Goal: Information Seeking & Learning: Check status

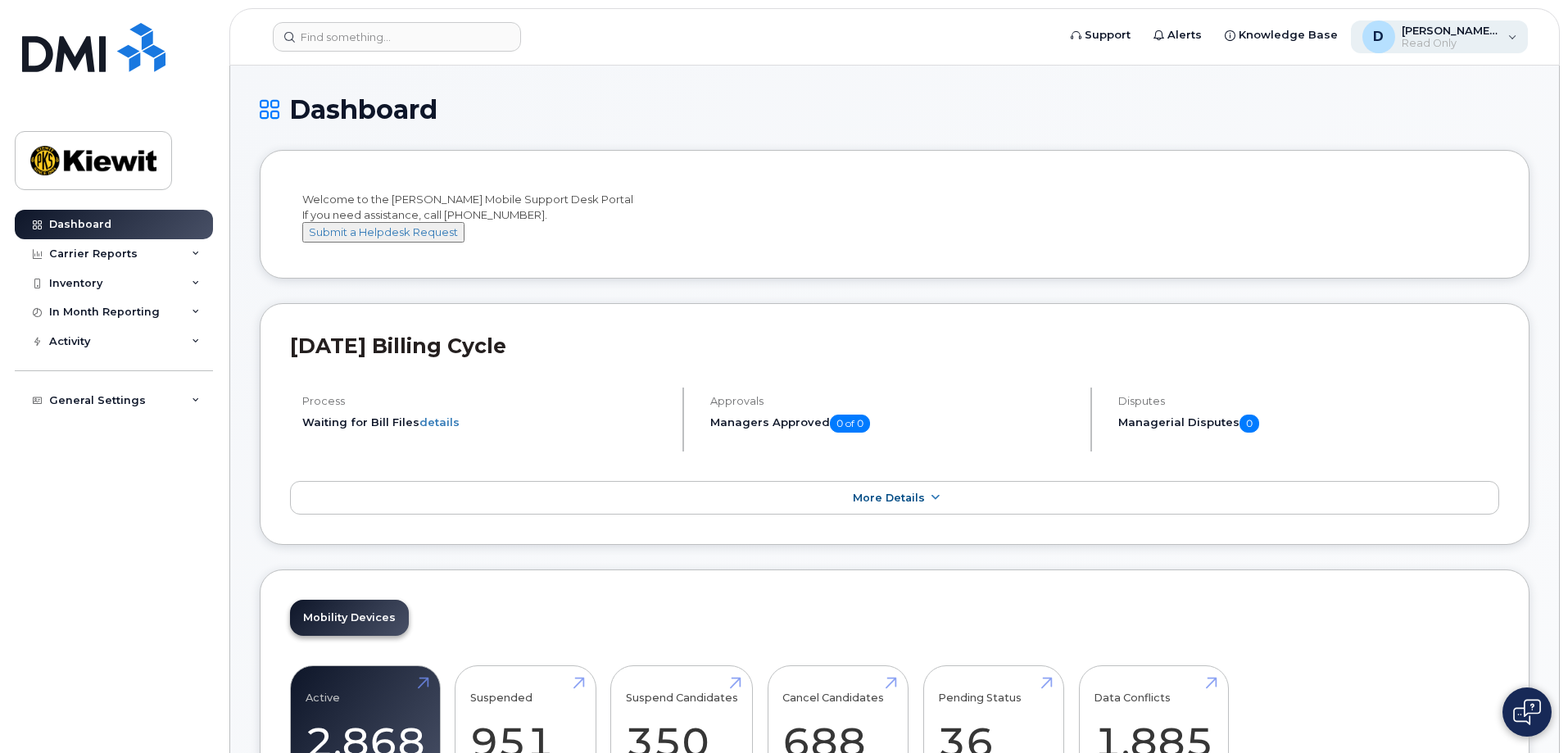
click at [1435, 29] on span "[PERSON_NAME].[PERSON_NAME]" at bounding box center [1450, 30] width 98 height 13
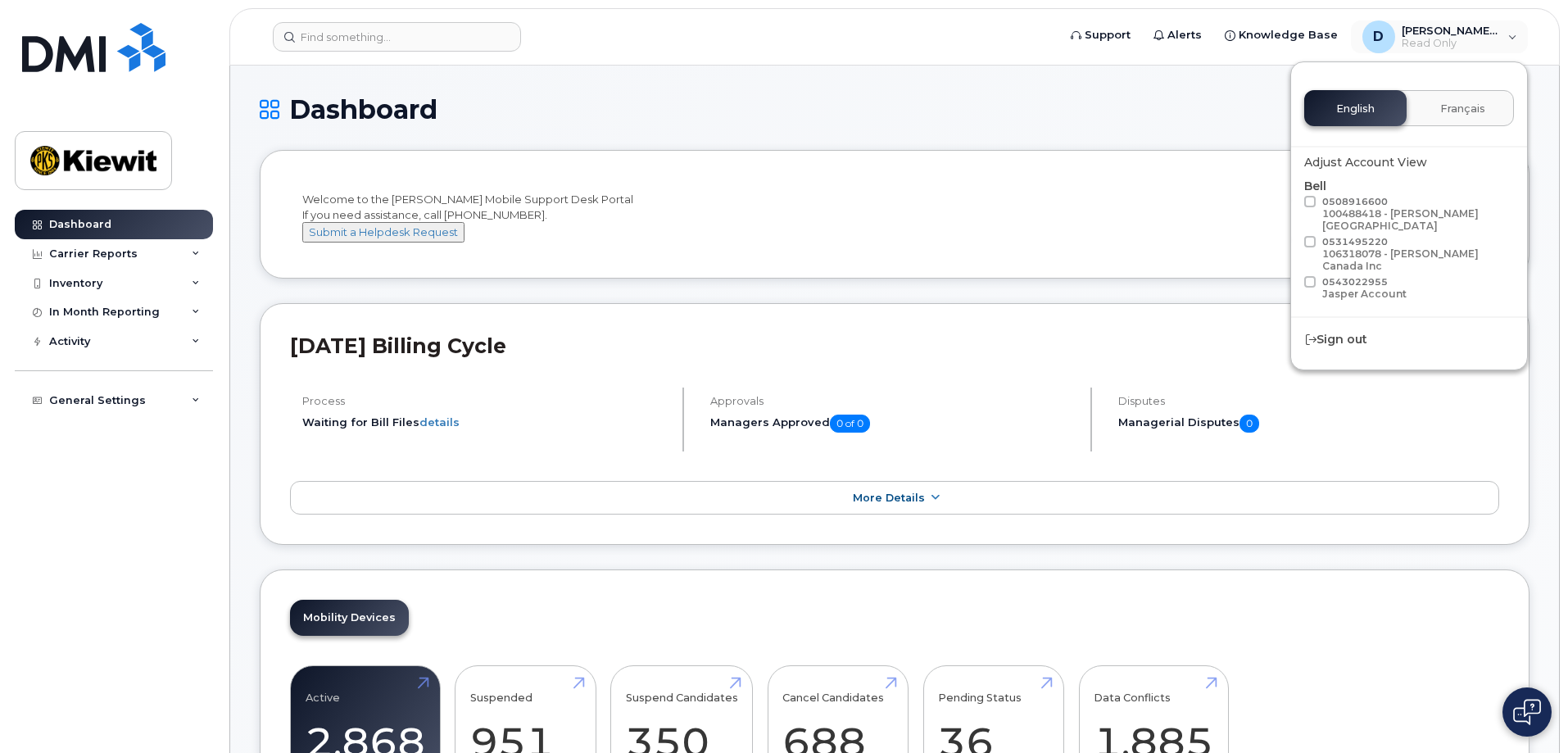
click at [1311, 205] on span at bounding box center [1309, 201] width 12 height 12
click at [1292, 204] on input "0508916600 100488418 - McNally Canada" at bounding box center [1288, 199] width 8 height 8
checkbox input "true"
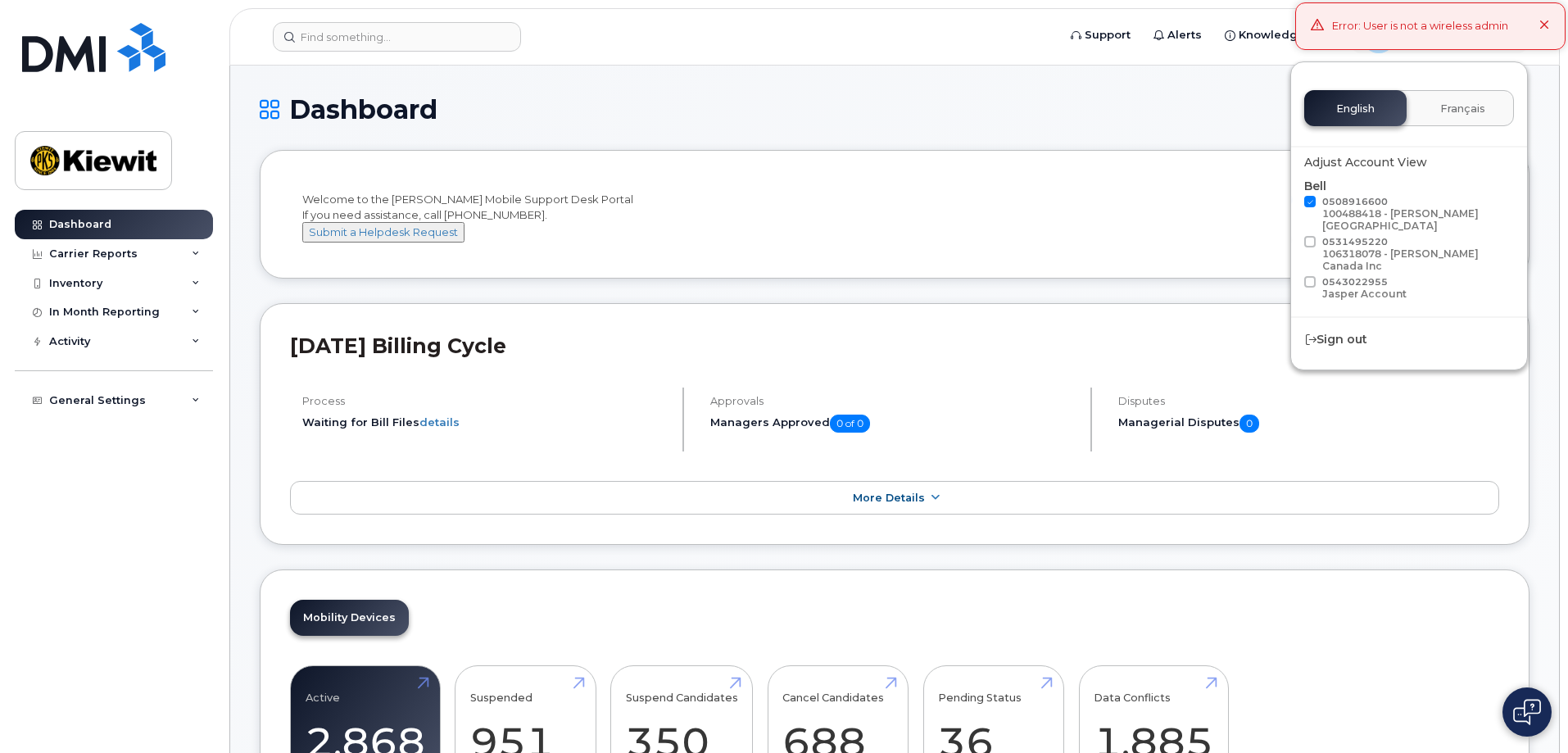
click at [1312, 236] on span at bounding box center [1309, 241] width 12 height 12
click at [1292, 236] on input "0531495220 106318078 - Kiewit Canada Inc" at bounding box center [1288, 239] width 8 height 8
checkbox input "true"
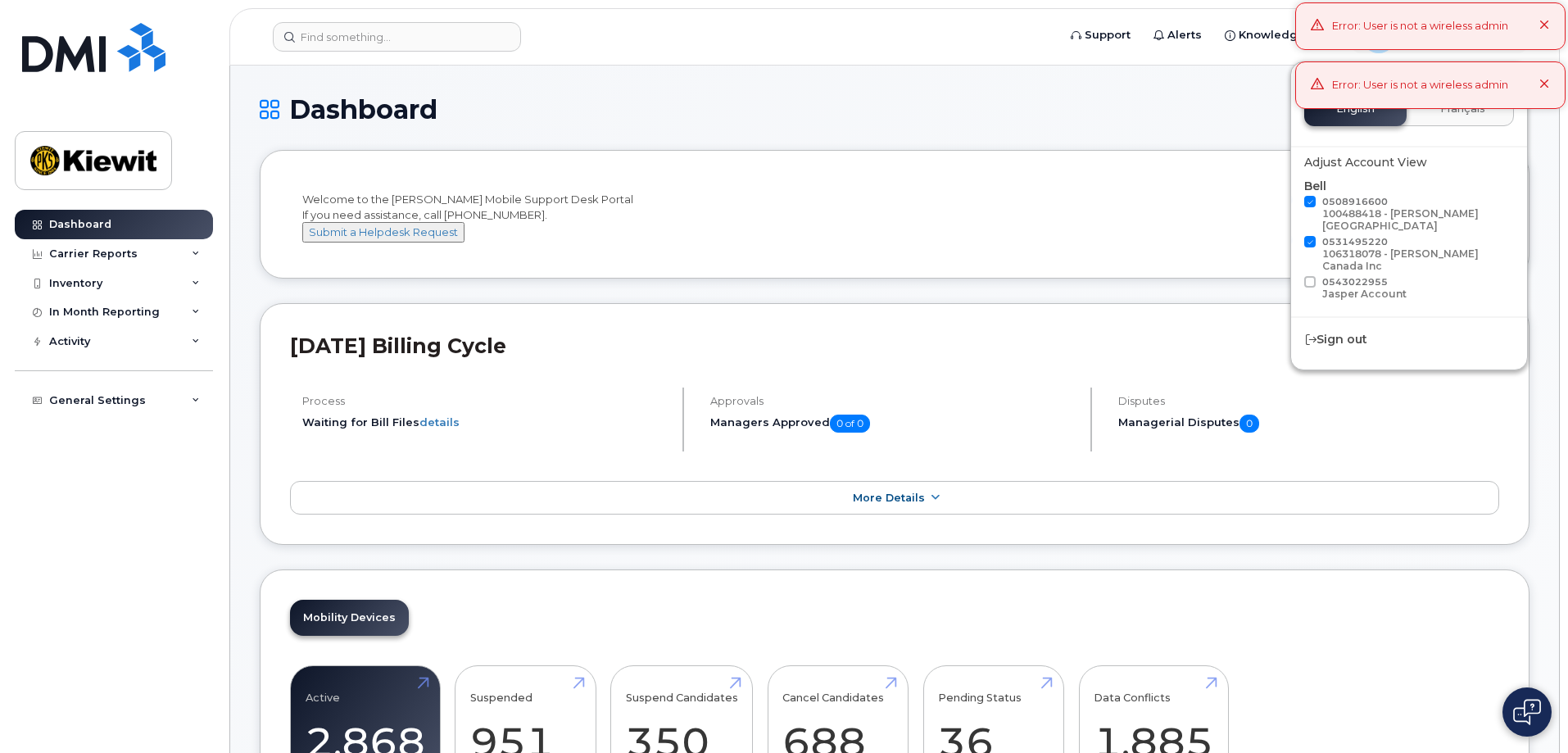
click at [1312, 221] on label "0508916600 100488418 - McNally Canada" at bounding box center [1406, 215] width 205 height 39
click at [1292, 204] on input "0508916600 100488418 - McNally Canada" at bounding box center [1288, 199] width 8 height 8
click at [1312, 206] on span at bounding box center [1309, 201] width 12 height 12
click at [1292, 204] on input "0508916600 100488418 - McNally Canada" at bounding box center [1288, 199] width 8 height 8
checkbox input "true"
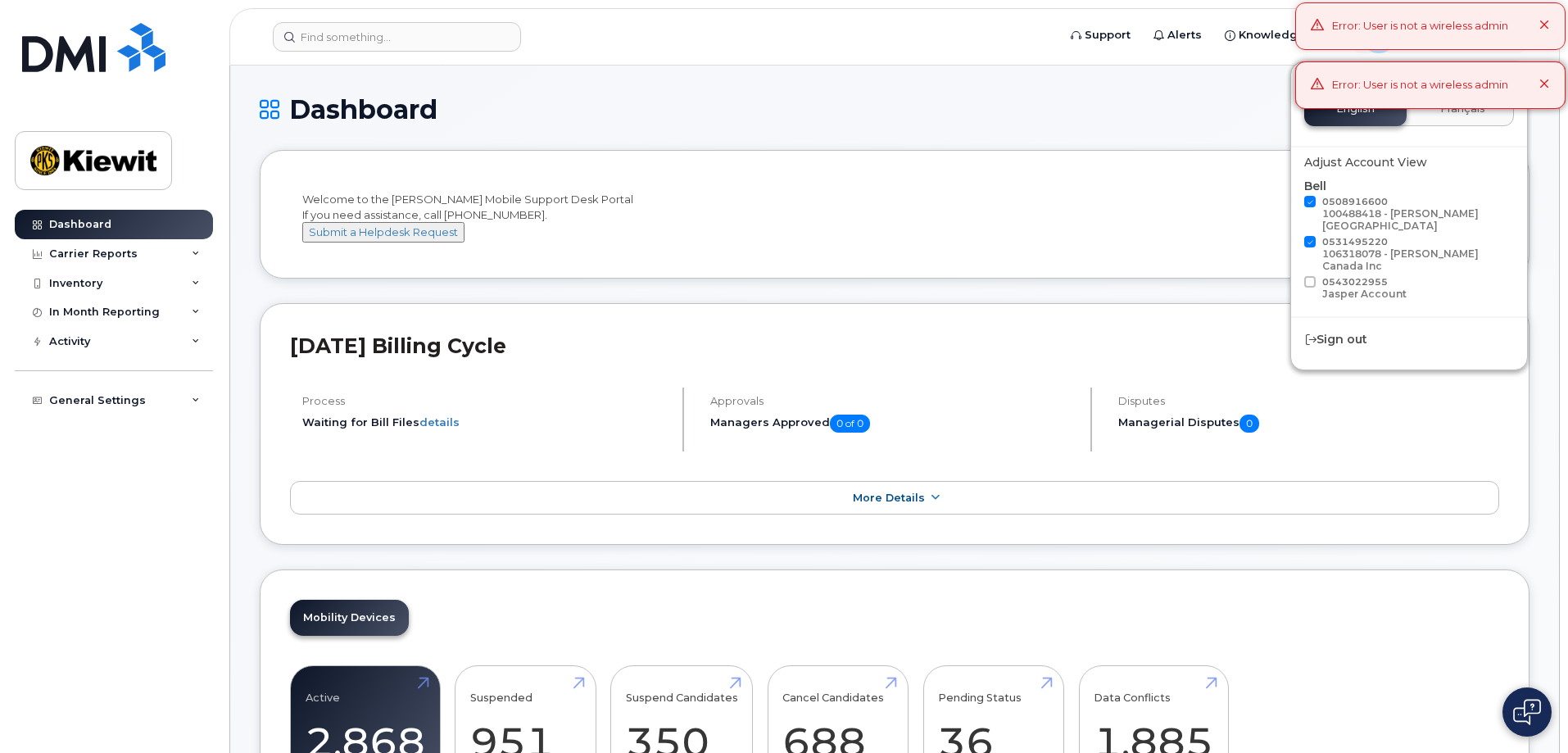
click at [1313, 236] on span at bounding box center [1309, 241] width 12 height 12
click at [1292, 236] on input "0531495220 106318078 - Kiewit Canada Inc" at bounding box center [1288, 239] width 8 height 8
checkbox input "false"
click at [1313, 208] on label "0508916600 100488418 - McNally Canada" at bounding box center [1406, 215] width 205 height 39
click at [1292, 204] on input "0508916600 100488418 - McNally Canada" at bounding box center [1288, 199] width 8 height 8
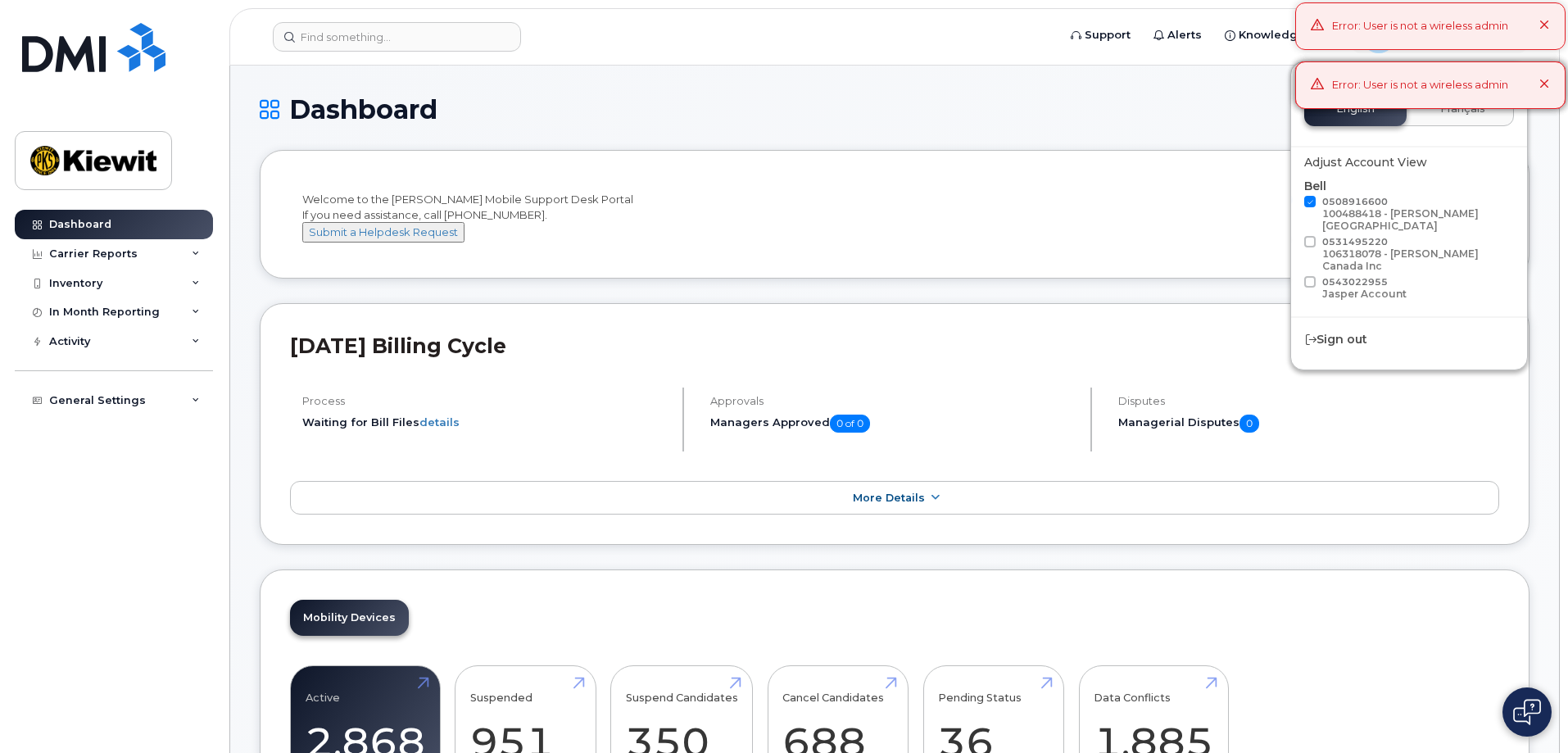
checkbox input "false"
click at [1417, 159] on div "Adjust Account View" at bounding box center [1409, 162] width 210 height 17
click at [1309, 276] on span at bounding box center [1309, 282] width 12 height 12
click at [1292, 276] on input "0543022955 Jasper Account" at bounding box center [1288, 280] width 8 height 8
click at [1309, 276] on span at bounding box center [1309, 282] width 12 height 12
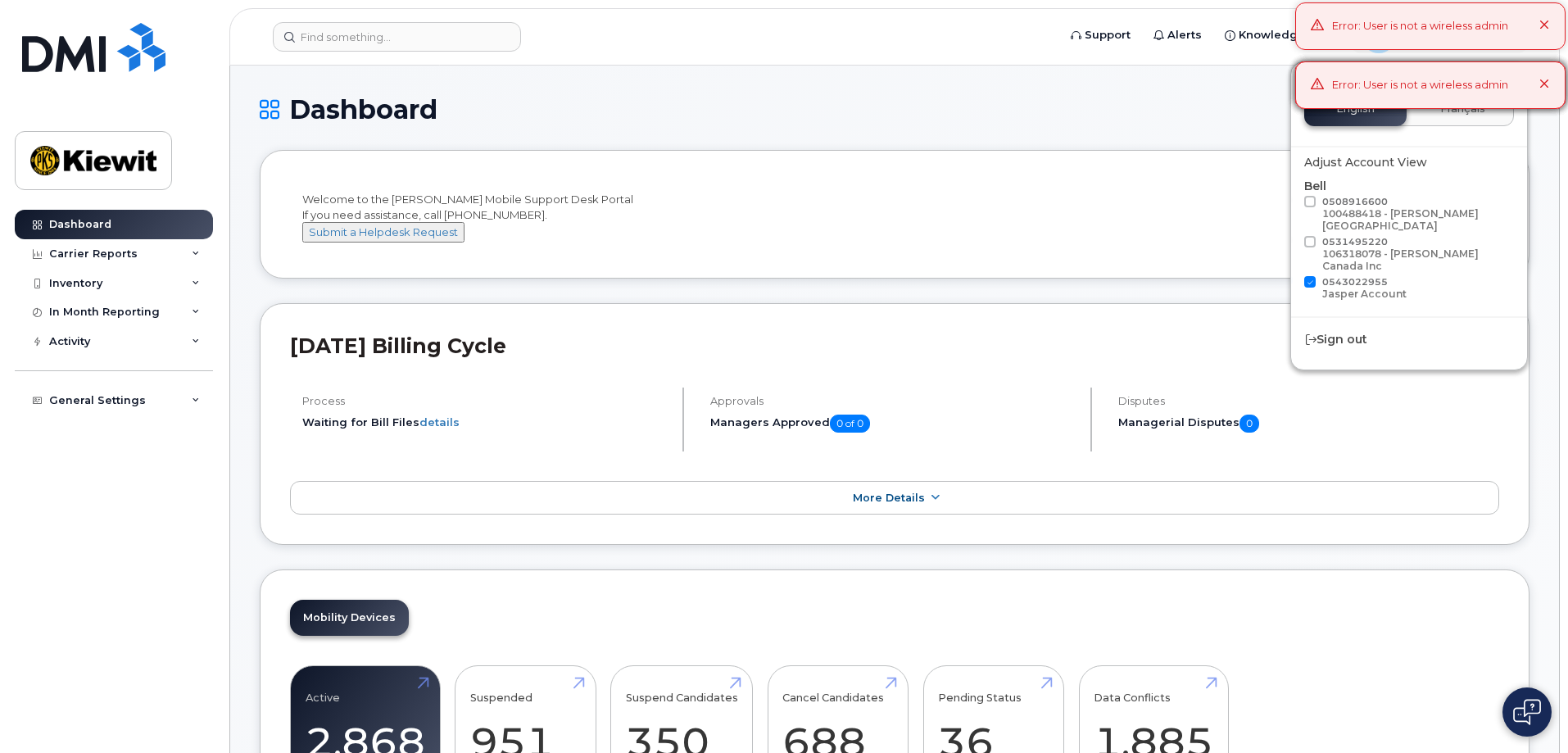
click at [1292, 276] on input "0543022955 Jasper Account" at bounding box center [1288, 280] width 8 height 8
checkbox input "false"
drag, startPoint x: 623, startPoint y: 102, endPoint x: 570, endPoint y: 107, distance: 53.2
click at [616, 106] on h1 "Dashboard" at bounding box center [894, 109] width 1269 height 28
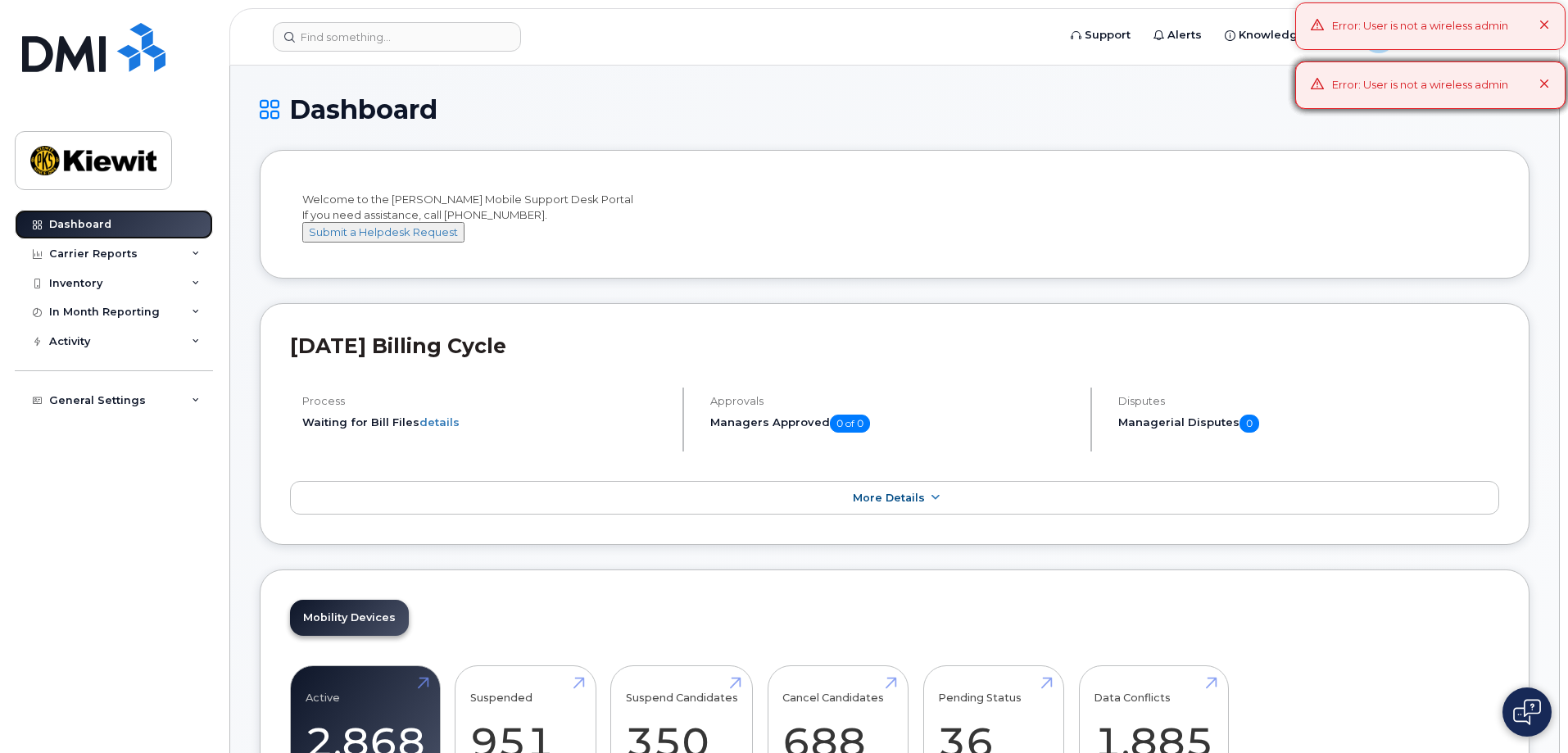
click at [130, 229] on link "Dashboard" at bounding box center [114, 224] width 198 height 29
click at [103, 70] on img at bounding box center [94, 47] width 144 height 49
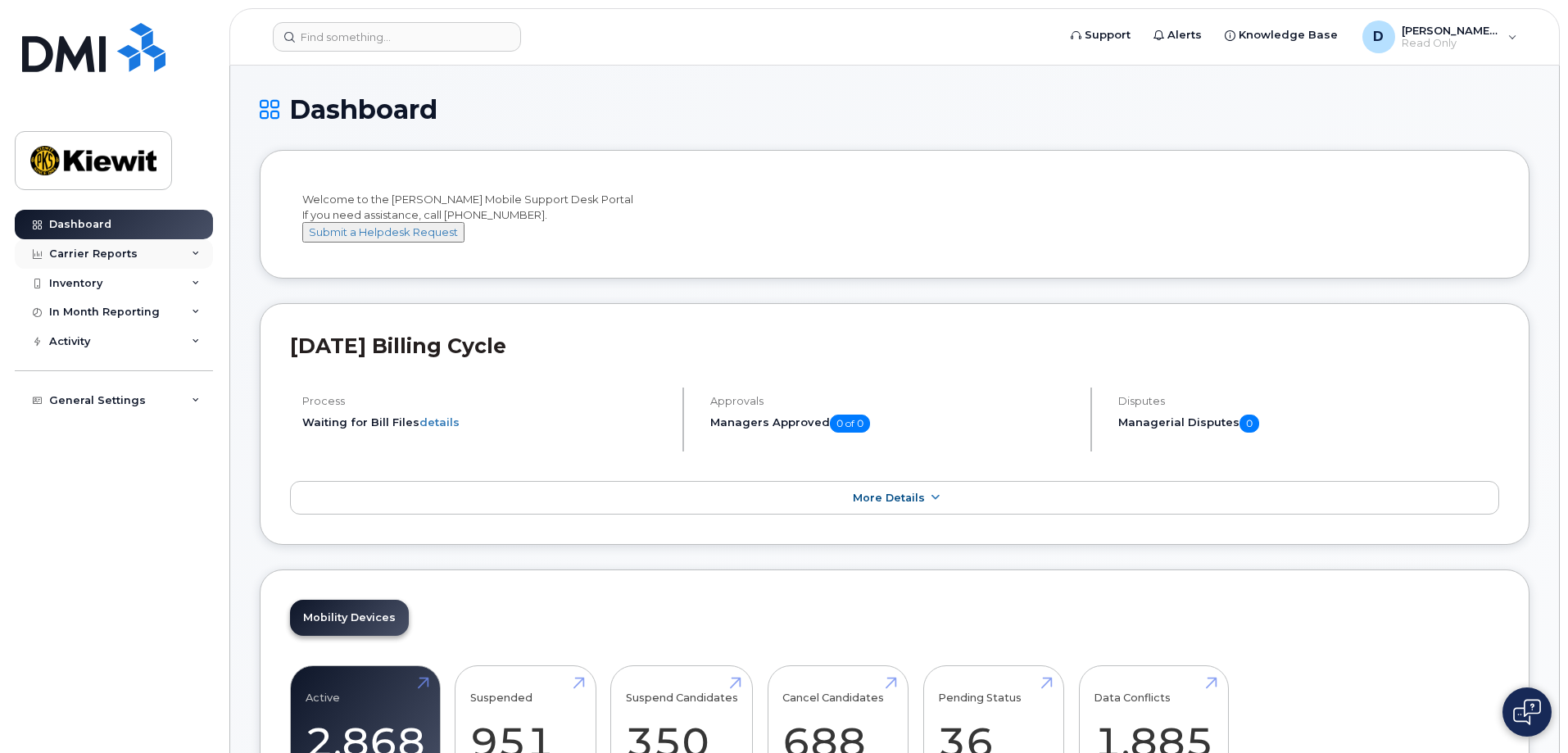
click at [194, 254] on icon at bounding box center [195, 253] width 8 height 8
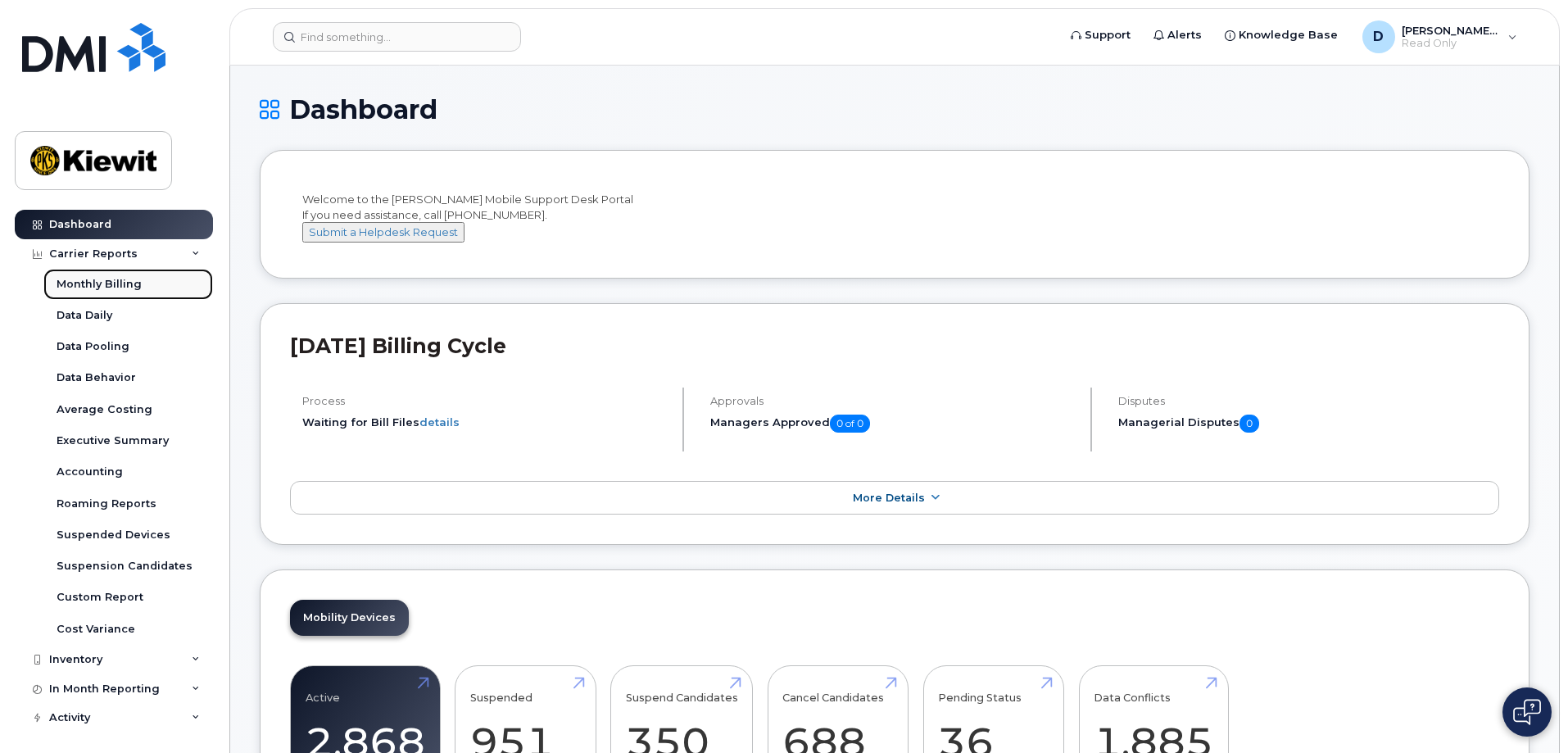
click at [149, 291] on link "Monthly Billing" at bounding box center [128, 283] width 169 height 31
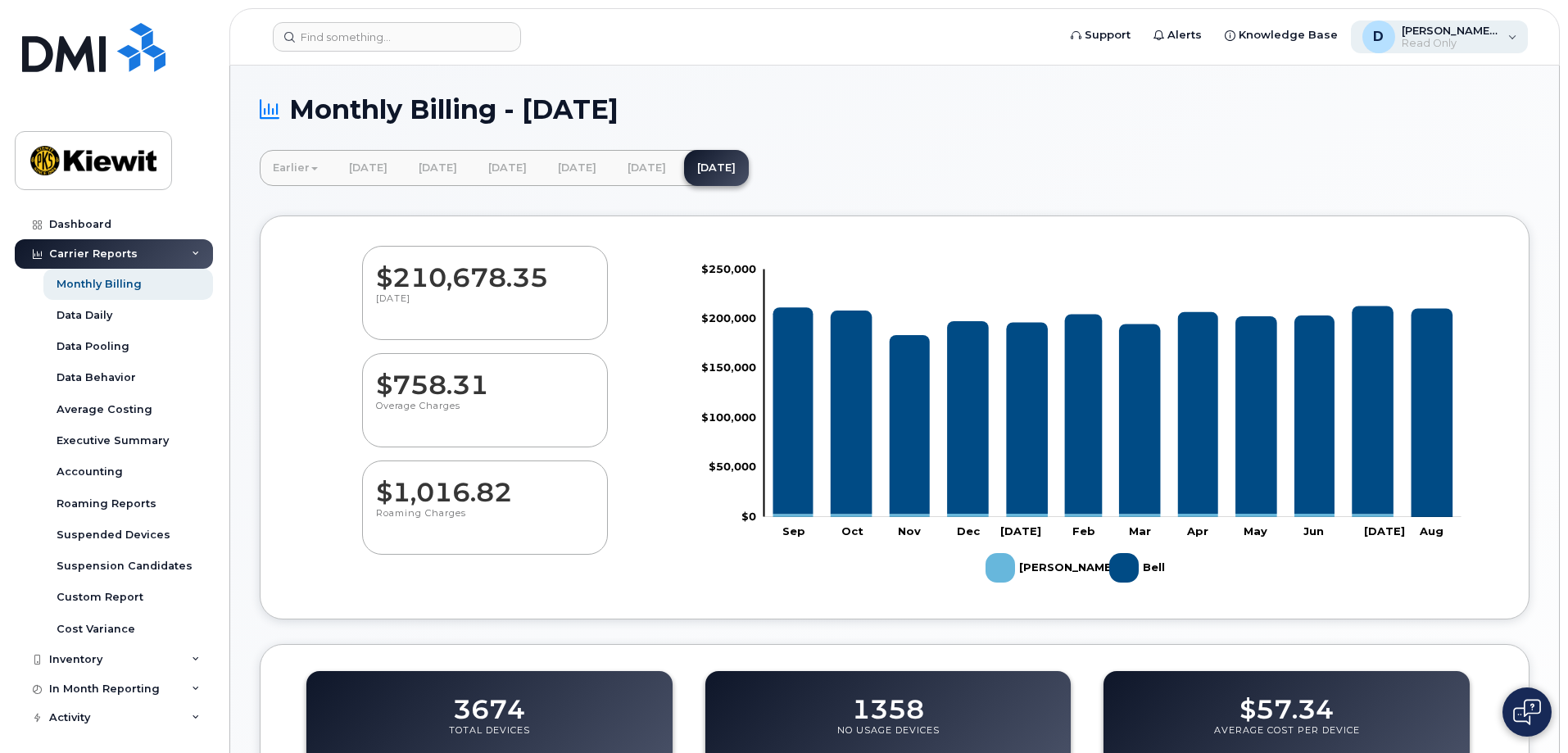
click at [1467, 51] on div "D Dylan.Janecek Read Only" at bounding box center [1440, 36] width 178 height 33
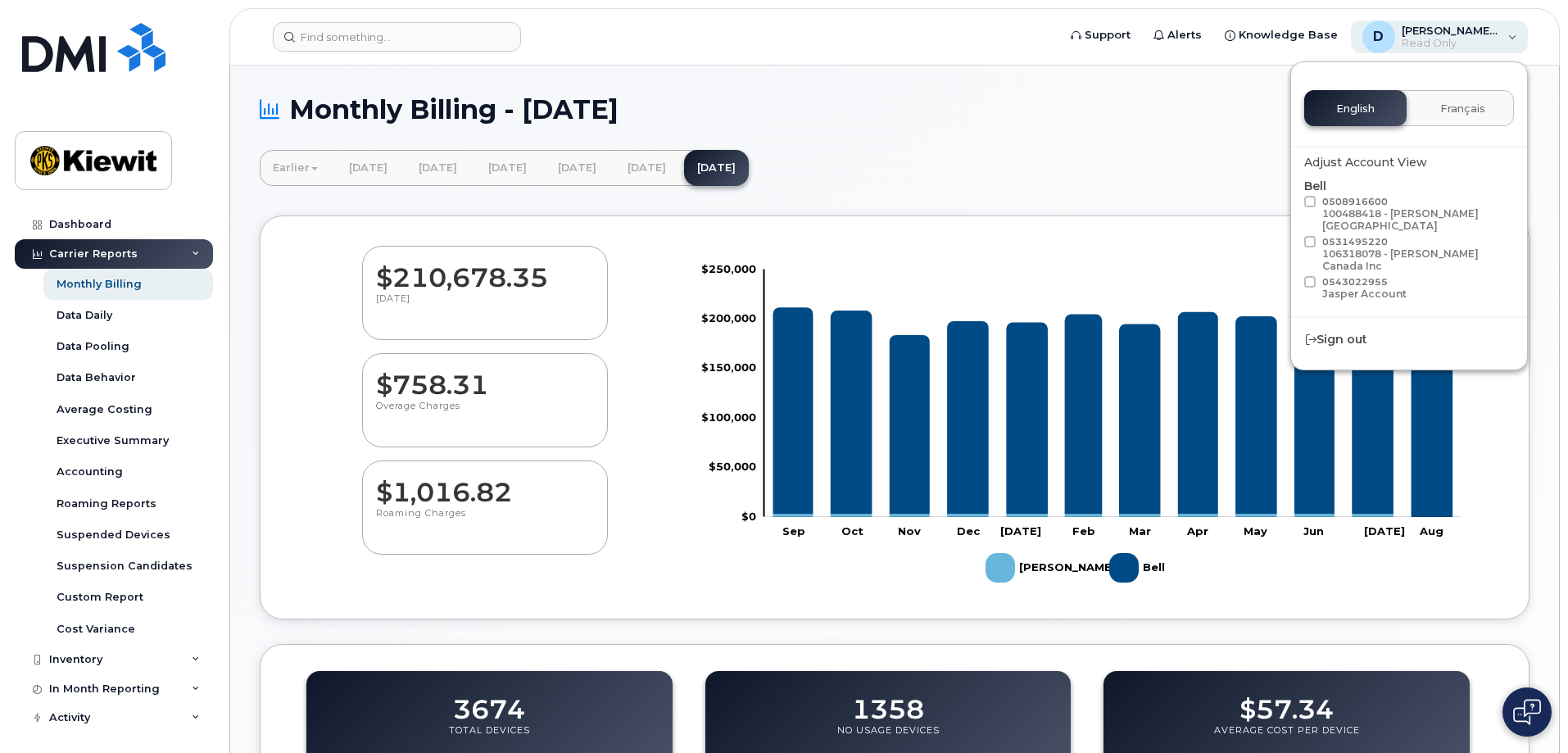
click at [1449, 47] on span "Read Only" at bounding box center [1450, 43] width 98 height 13
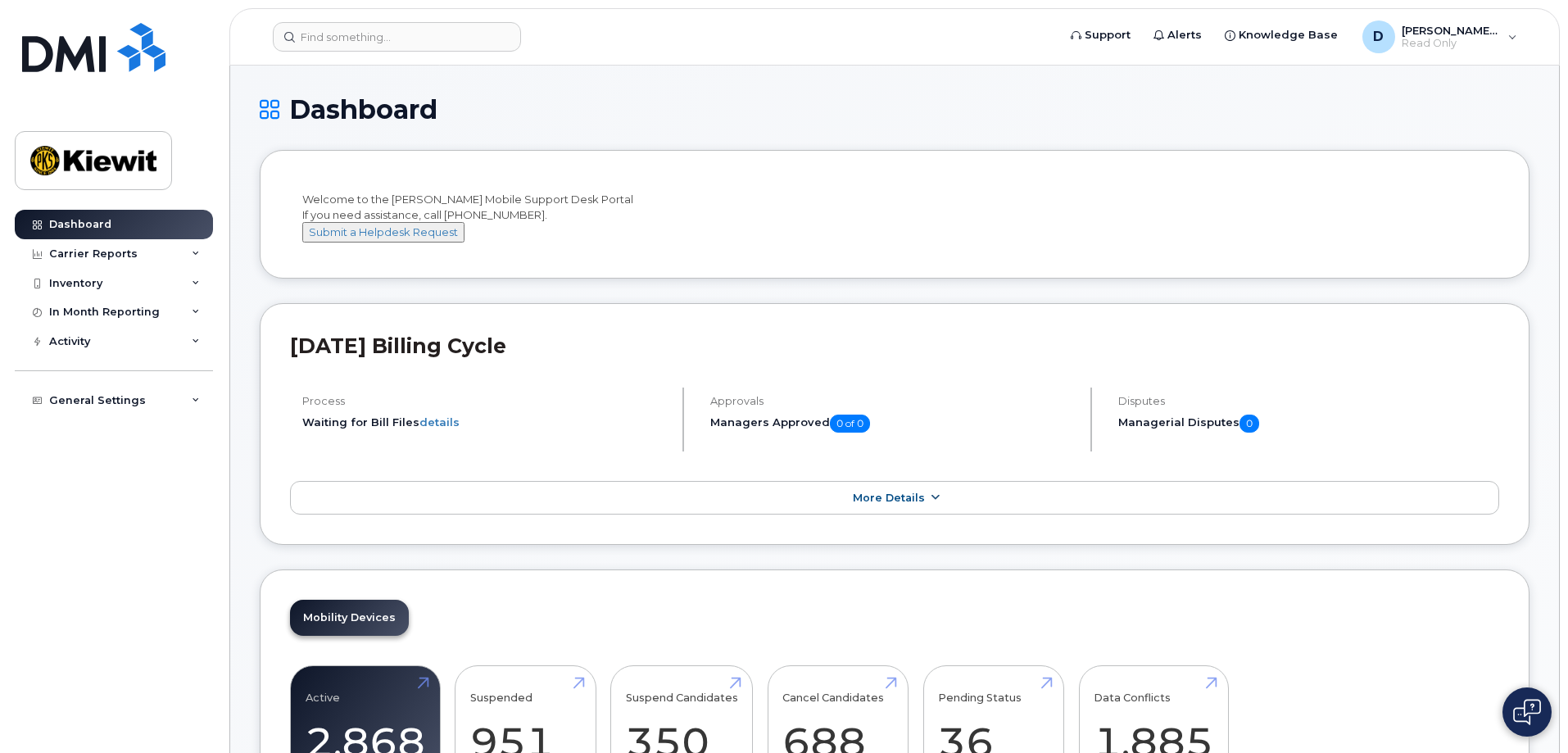
click at [696, 516] on link "More Details" at bounding box center [894, 498] width 1209 height 35
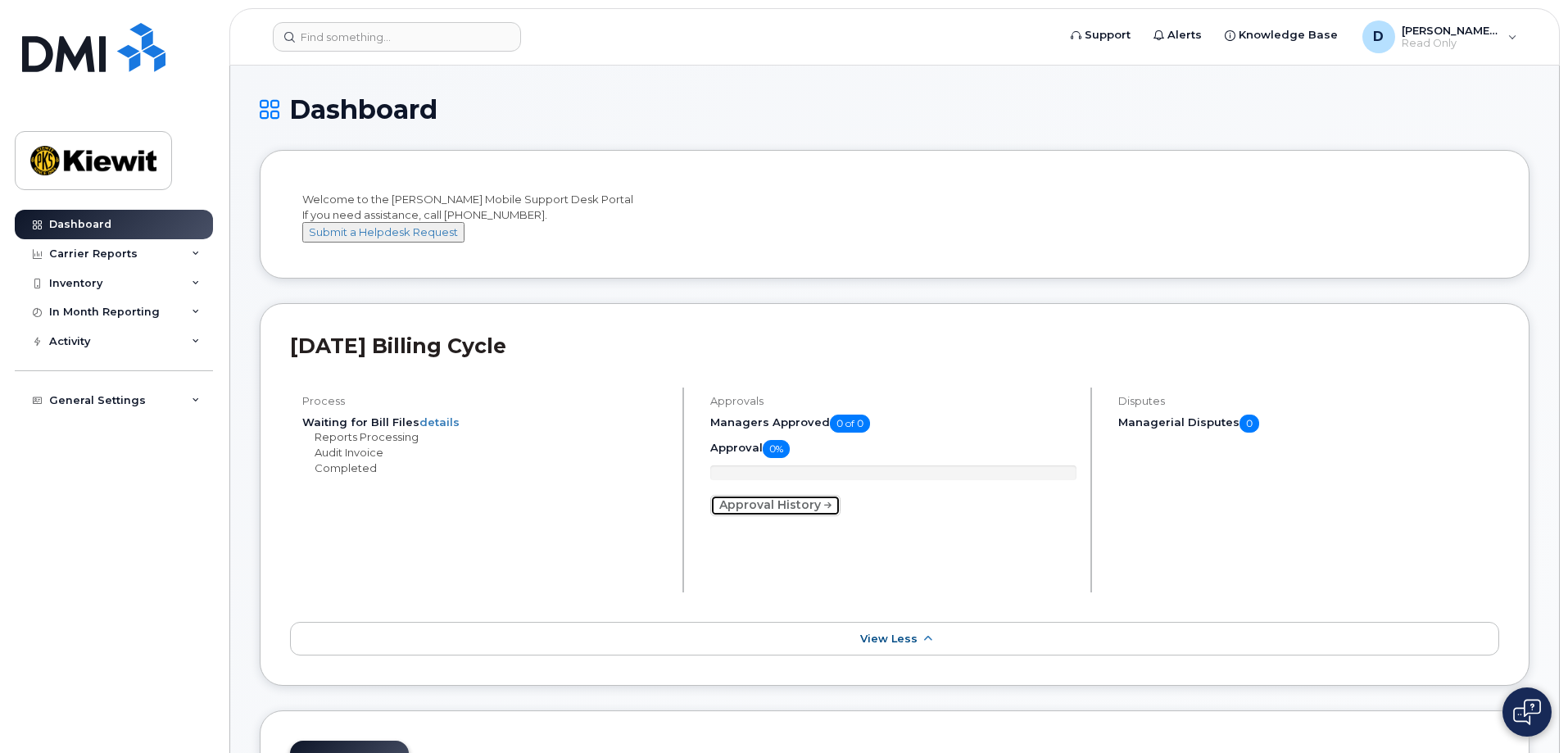
click at [749, 516] on link "Approval History" at bounding box center [775, 505] width 130 height 21
